Goal: Obtain resource: Download file/media

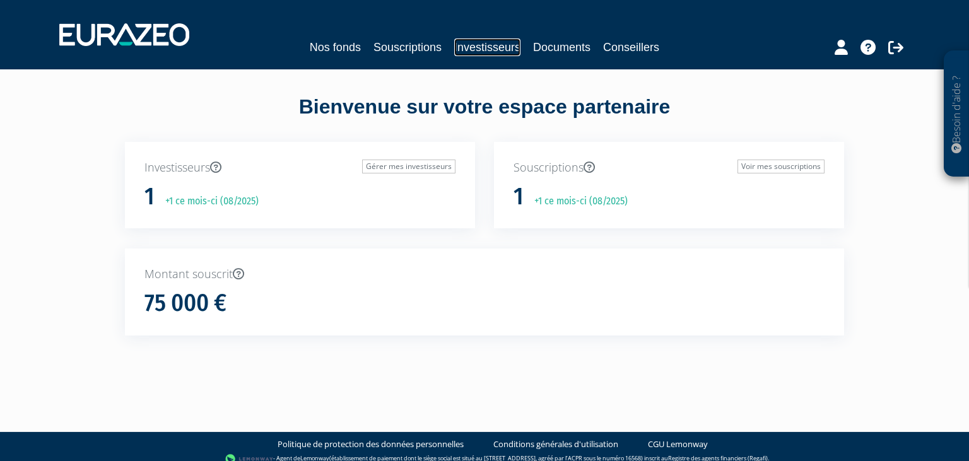
click at [496, 50] on link "Investisseurs" at bounding box center [487, 47] width 66 height 18
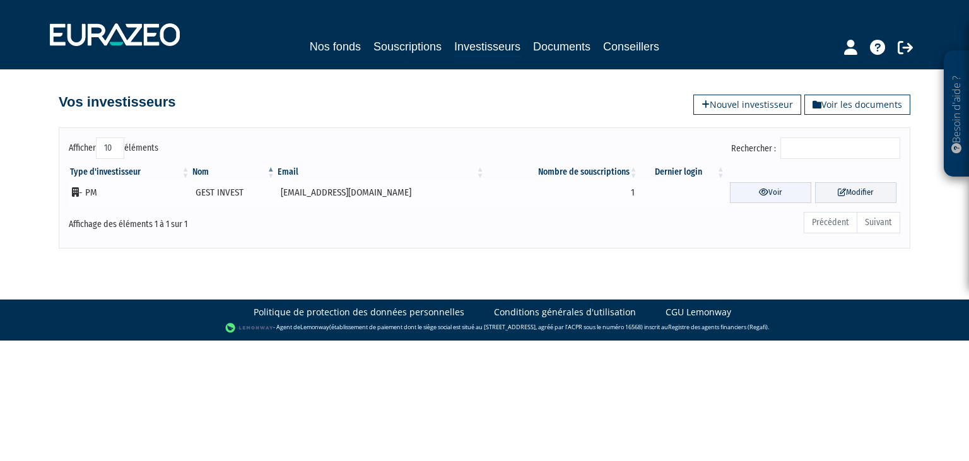
click at [765, 194] on link "Voir" at bounding box center [770, 192] width 81 height 21
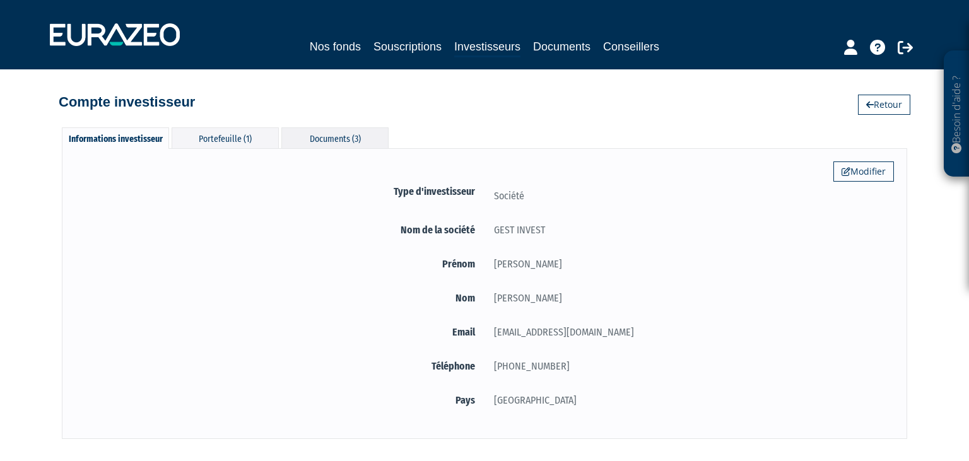
click at [326, 132] on div "Documents (3)" at bounding box center [334, 137] width 107 height 21
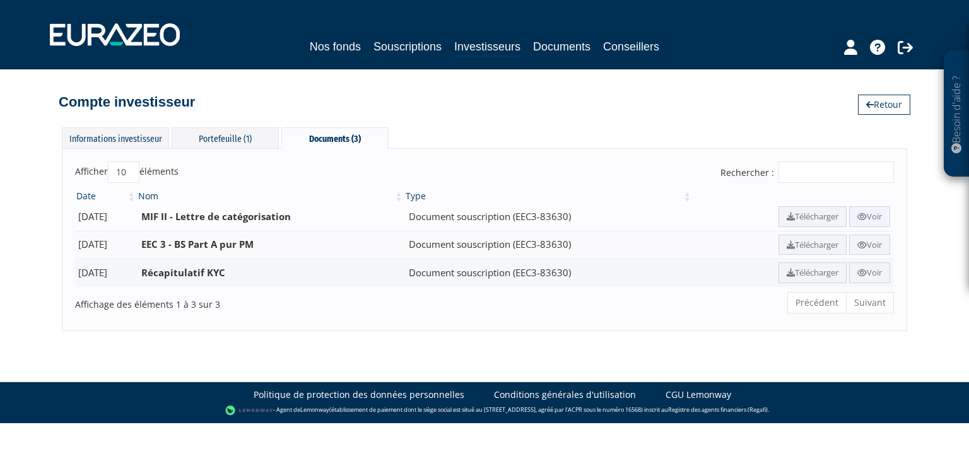
click at [874, 213] on link "Voir" at bounding box center [869, 216] width 41 height 21
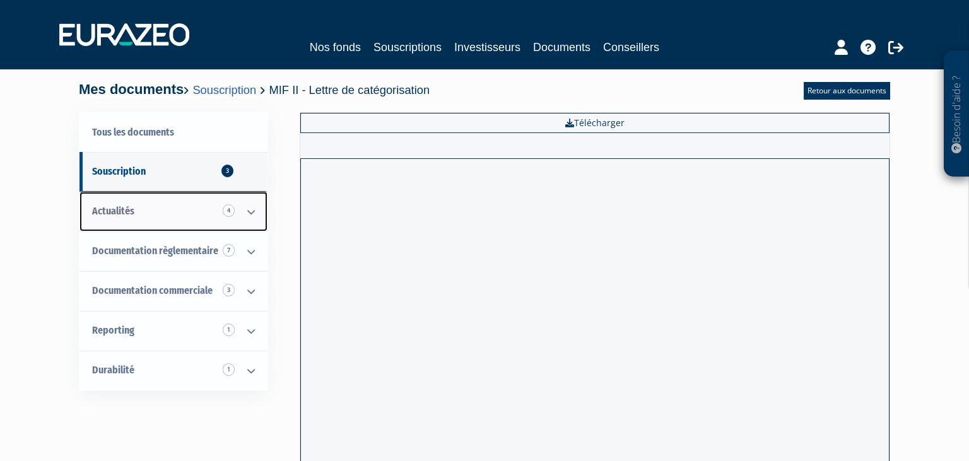
click at [129, 217] on span "Actualités 4" at bounding box center [113, 211] width 42 height 12
